Goal: Information Seeking & Learning: Learn about a topic

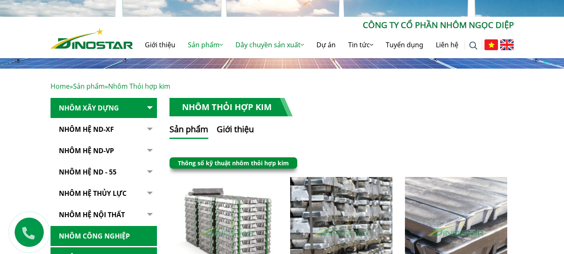
scroll to position [125, 0]
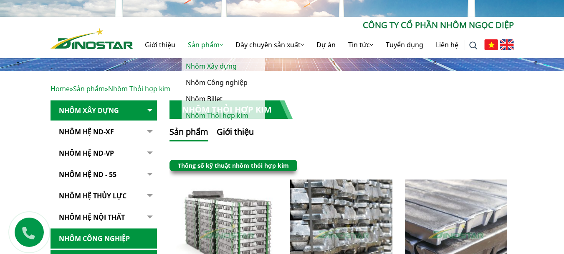
click at [211, 70] on link "Nhôm Xây dựng" at bounding box center [224, 66] width 84 height 16
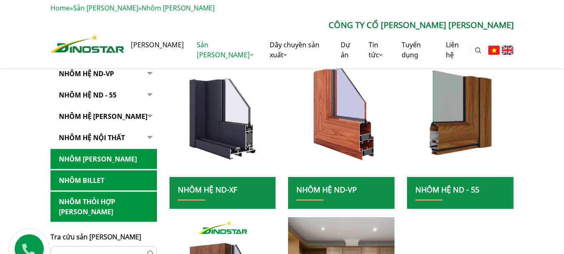
scroll to position [209, 0]
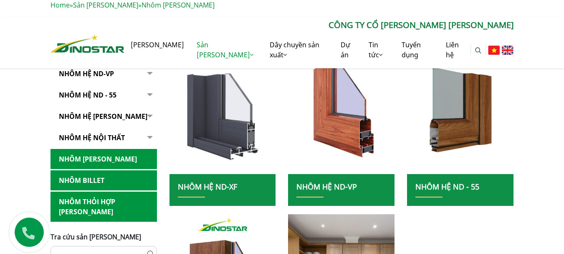
click at [237, 95] on img at bounding box center [223, 109] width 114 height 140
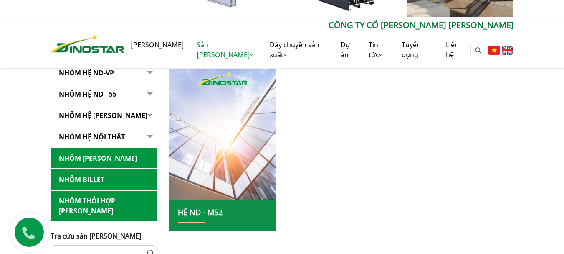
scroll to position [418, 0]
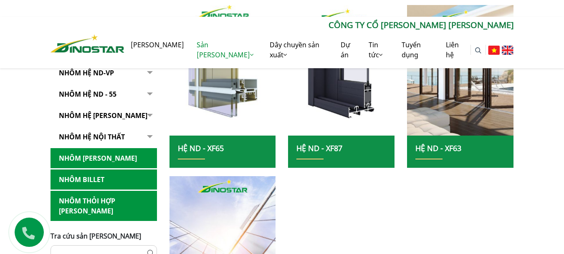
click at [223, 107] on img at bounding box center [223, 70] width 114 height 140
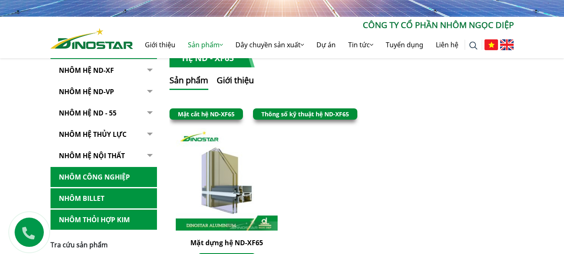
scroll to position [209, 0]
